Goal: Task Accomplishment & Management: Use online tool/utility

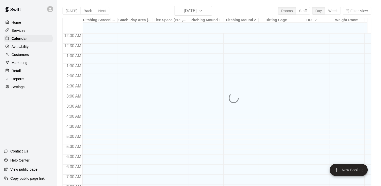
scroll to position [309, 0]
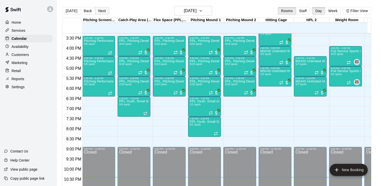
click at [100, 11] on button "Next" at bounding box center [102, 11] width 14 height 8
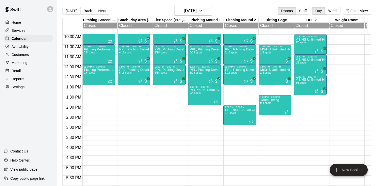
scroll to position [212, 0]
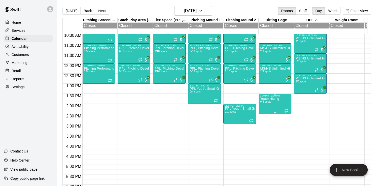
click at [286, 112] on icon "Recurring event" at bounding box center [286, 110] width 4 height 4
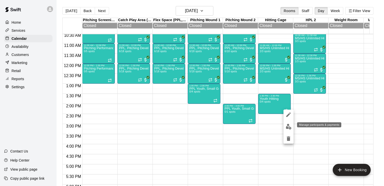
click at [287, 127] on img "edit" at bounding box center [289, 126] width 6 height 6
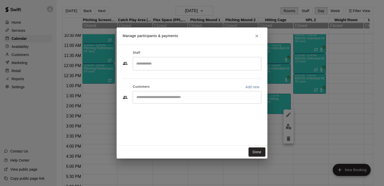
click at [191, 98] on input "Start typing to search customers..." at bounding box center [197, 97] width 124 height 5
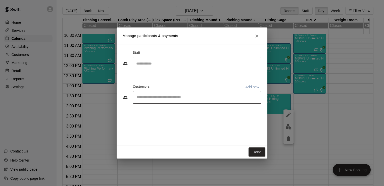
click at [191, 98] on input "Start typing to search customers..." at bounding box center [197, 97] width 124 height 5
type input "****"
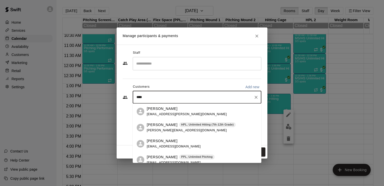
click at [168, 144] on span "[EMAIL_ADDRESS][DOMAIN_NAME]" at bounding box center [174, 146] width 54 height 4
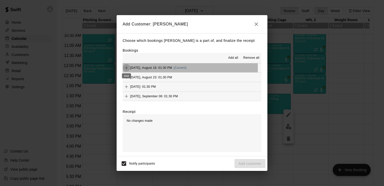
click at [127, 68] on icon "Add" at bounding box center [126, 67] width 5 height 5
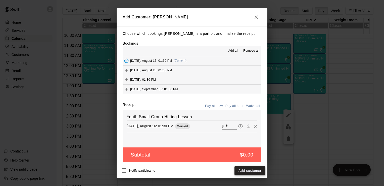
click at [241, 170] on button "Add customer" at bounding box center [250, 170] width 31 height 9
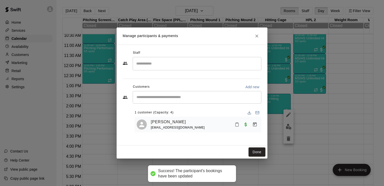
click at [261, 147] on div "Done" at bounding box center [192, 151] width 151 height 13
click at [260, 149] on button "Done" at bounding box center [257, 151] width 17 height 9
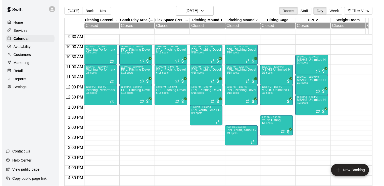
scroll to position [188, 0]
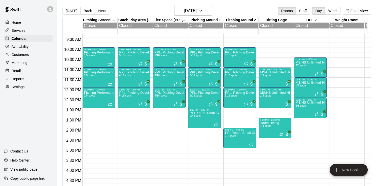
click at [317, 74] on icon "Recurring event" at bounding box center [316, 74] width 4 height 4
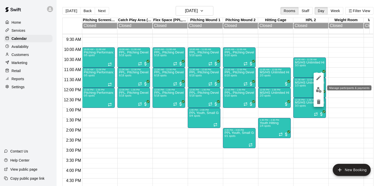
click at [318, 89] on img "edit" at bounding box center [319, 90] width 6 height 6
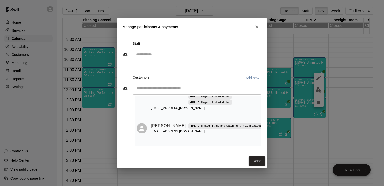
scroll to position [259, 0]
click at [258, 160] on button "Done" at bounding box center [257, 160] width 17 height 9
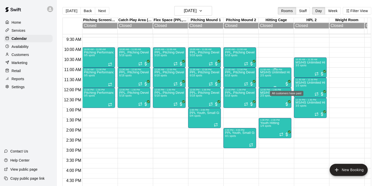
click at [286, 84] on span "All customers have paid" at bounding box center [286, 83] width 5 height 5
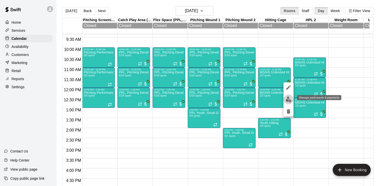
click at [288, 97] on img "edit" at bounding box center [289, 99] width 6 height 6
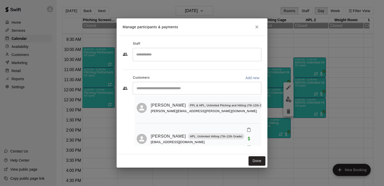
scroll to position [21, 0]
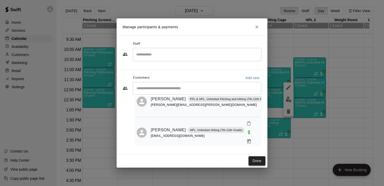
click at [257, 159] on button "Done" at bounding box center [257, 160] width 17 height 9
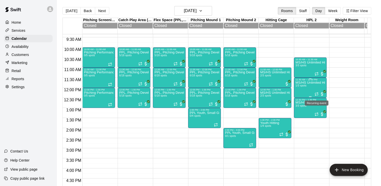
click at [316, 94] on icon "Recurring event" at bounding box center [316, 94] width 4 height 4
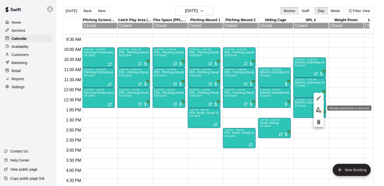
click at [318, 109] on img "edit" at bounding box center [319, 110] width 6 height 6
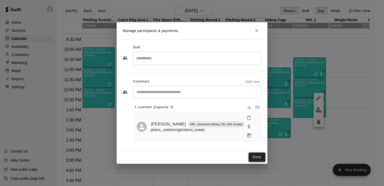
click at [255, 152] on button "Done" at bounding box center [257, 156] width 17 height 9
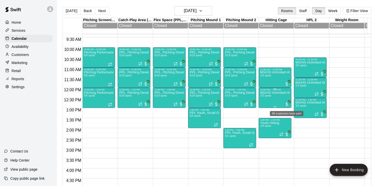
click at [286, 104] on span "All customers have paid" at bounding box center [286, 103] width 5 height 5
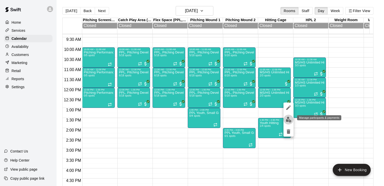
click at [288, 119] on img "edit" at bounding box center [289, 119] width 6 height 6
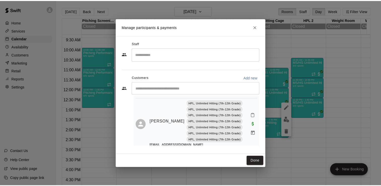
scroll to position [42, 0]
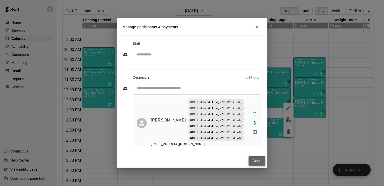
click at [259, 157] on button "Done" at bounding box center [257, 160] width 17 height 9
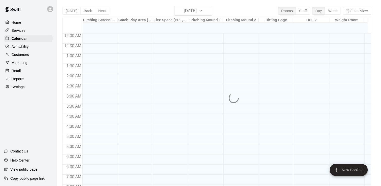
scroll to position [309, 0]
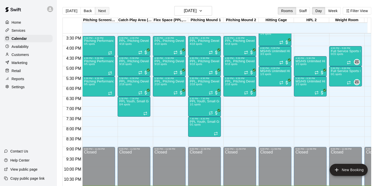
click at [95, 9] on button "Next" at bounding box center [102, 11] width 14 height 8
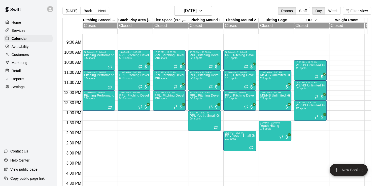
scroll to position [188, 0]
